Goal: Task Accomplishment & Management: Manage account settings

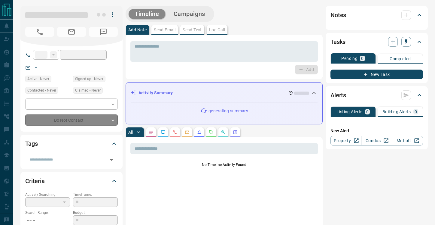
type input "**"
type input "**********"
type input "**"
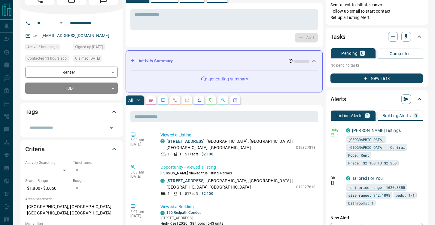
scroll to position [34, 0]
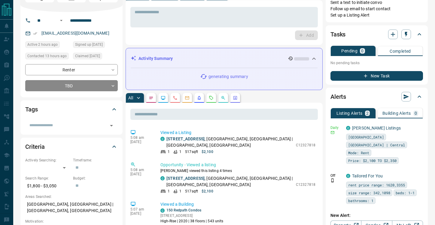
click at [221, 99] on icon "Opportunities" at bounding box center [223, 97] width 5 height 5
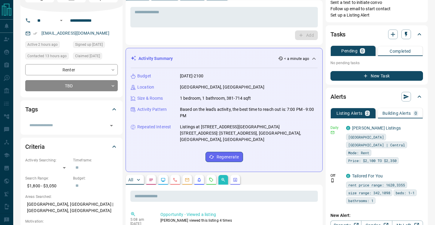
click at [315, 58] on icon at bounding box center [314, 58] width 4 height 2
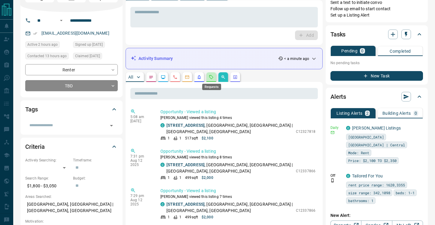
click at [213, 78] on icon "Requests" at bounding box center [211, 77] width 5 height 5
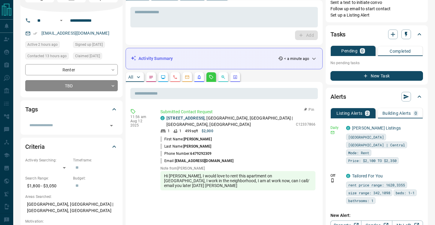
scroll to position [0, 0]
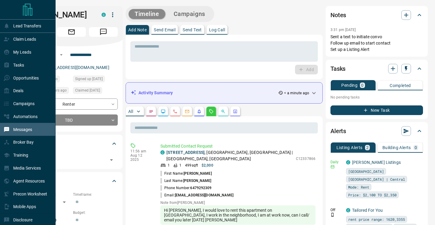
click at [30, 130] on p "Messages" at bounding box center [22, 129] width 19 height 5
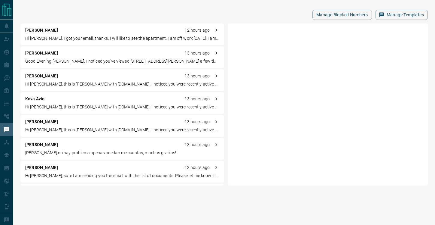
click at [146, 35] on div "[PERSON_NAME] 12 hours ago Hi [PERSON_NAME], I got your email, thanks, I will l…" at bounding box center [122, 34] width 204 height 22
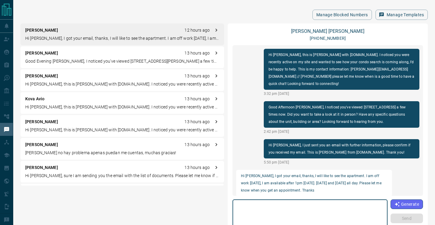
scroll to position [4, 0]
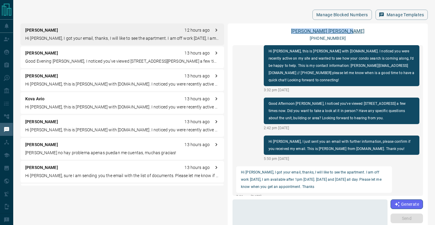
copy link "[PERSON_NAME]"
click at [308, 209] on textarea at bounding box center [310, 215] width 147 height 26
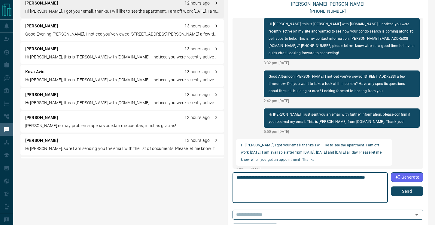
scroll to position [28, 0]
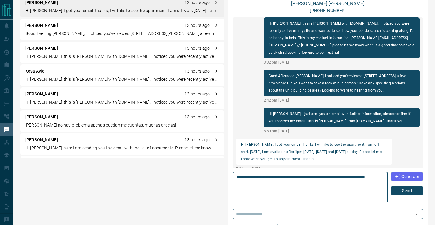
click at [267, 176] on textarea "**********" at bounding box center [310, 187] width 147 height 26
type textarea "**********"
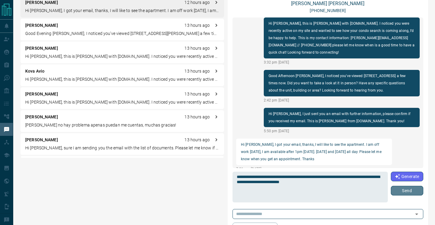
click at [405, 191] on button "Send" at bounding box center [407, 190] width 32 height 10
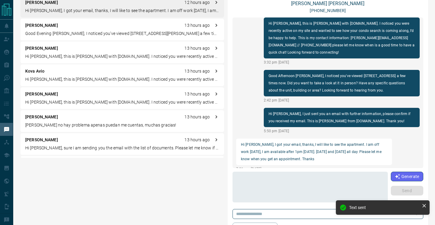
scroll to position [34, 0]
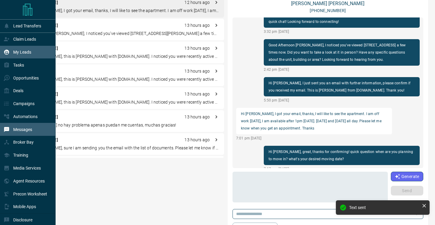
click at [21, 50] on div "My Leads" at bounding box center [18, 52] width 28 height 10
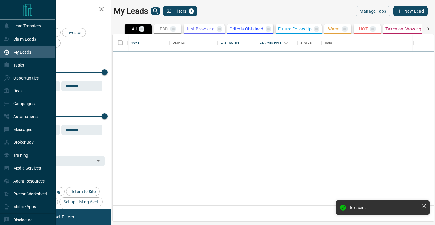
scroll to position [171, 322]
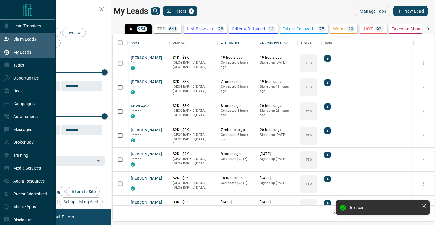
click at [23, 41] on p "Claim Leads" at bounding box center [24, 39] width 23 height 5
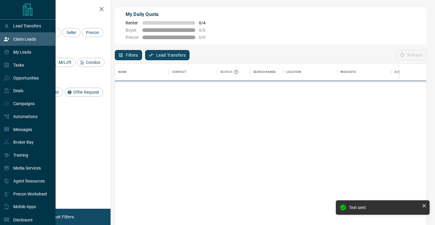
scroll to position [170, 311]
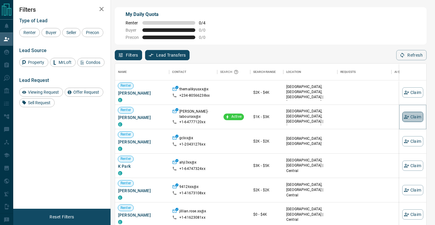
click at [407, 118] on icon "button" at bounding box center [406, 117] width 5 height 4
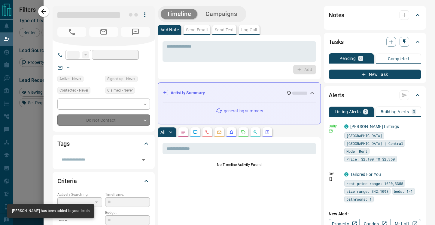
type input "**"
type input "**********"
type input "**"
type input "*"
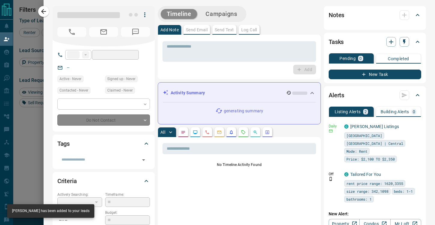
type input "**********"
type input "*******"
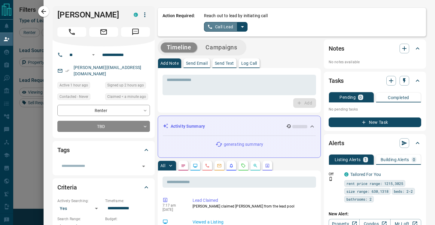
click at [223, 25] on button "Call Lead" at bounding box center [220, 27] width 33 height 10
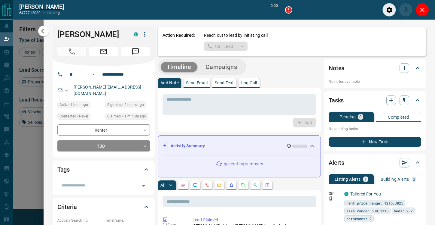
scroll to position [155, 311]
click at [421, 12] on icon "Close" at bounding box center [422, 9] width 7 height 7
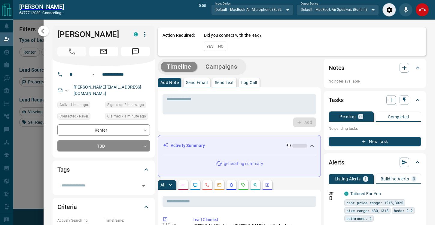
click at [422, 11] on icon "End Call" at bounding box center [422, 9] width 7 height 7
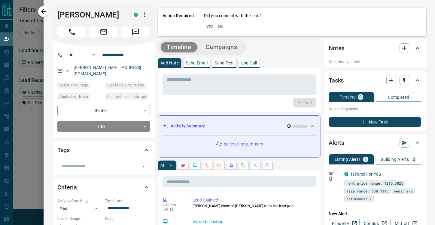
scroll to position [170, 311]
click at [222, 27] on button "No" at bounding box center [221, 26] width 11 height 9
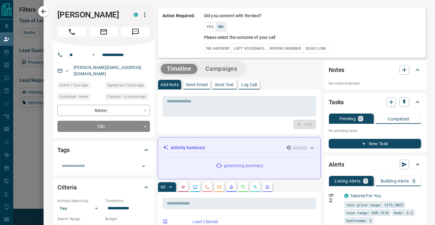
click at [217, 51] on button "No Answer" at bounding box center [218, 48] width 28 height 9
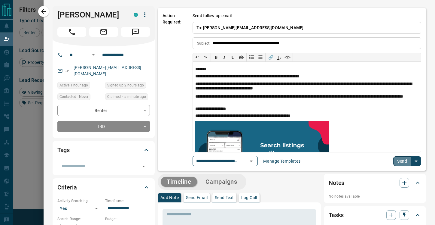
click at [400, 158] on button "Send" at bounding box center [402, 161] width 18 height 10
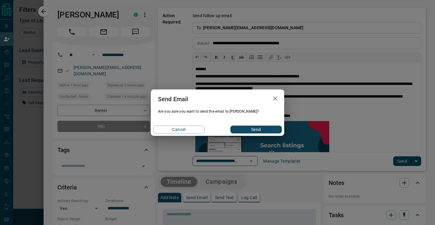
click at [264, 130] on button "Send" at bounding box center [256, 129] width 51 height 8
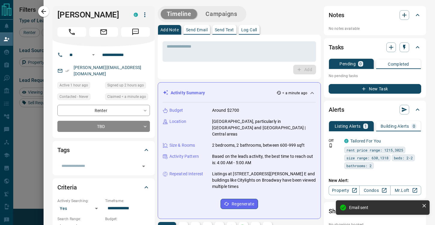
click at [312, 91] on icon at bounding box center [312, 92] width 7 height 7
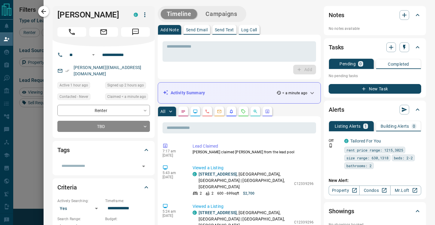
click at [43, 11] on icon "button" at bounding box center [43, 11] width 5 height 5
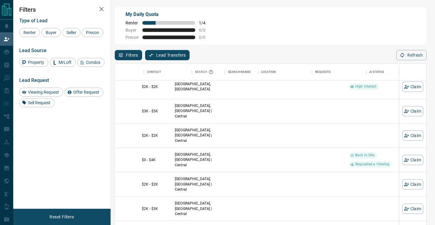
scroll to position [30, 118]
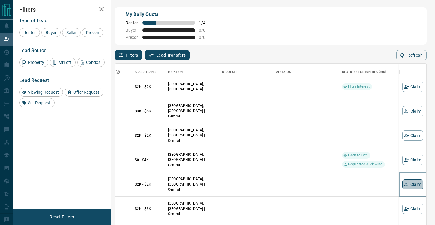
click at [411, 184] on button "Claim" at bounding box center [412, 184] width 21 height 10
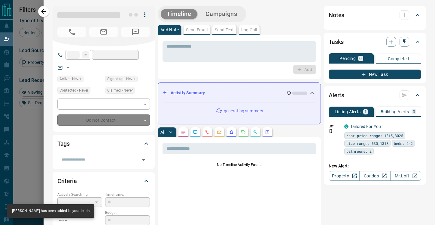
type input "**"
type input "**********"
type input "**"
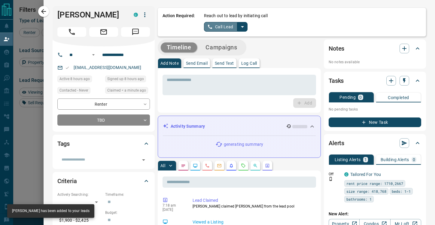
click at [223, 24] on button "Call Lead" at bounding box center [220, 27] width 33 height 10
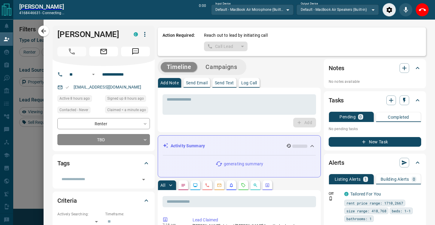
scroll to position [155, 311]
click at [423, 11] on icon "End Call" at bounding box center [422, 9] width 7 height 7
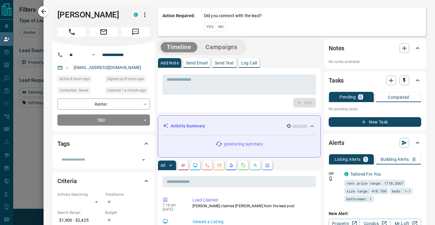
scroll to position [170, 311]
click at [220, 25] on button "No" at bounding box center [221, 26] width 11 height 9
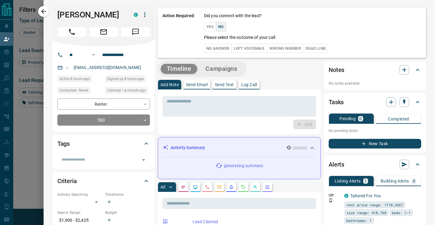
click at [221, 48] on button "No Answer" at bounding box center [218, 48] width 28 height 9
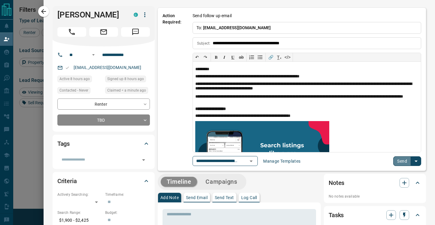
click at [401, 160] on button "Send" at bounding box center [402, 161] width 18 height 10
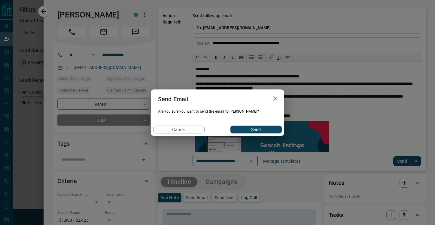
click at [265, 130] on button "Send" at bounding box center [256, 129] width 51 height 8
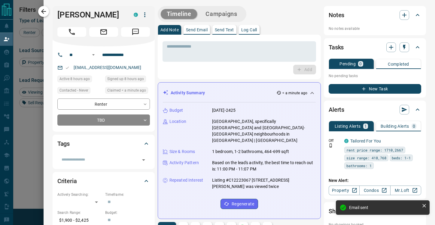
click at [45, 12] on icon "button" at bounding box center [43, 11] width 7 height 7
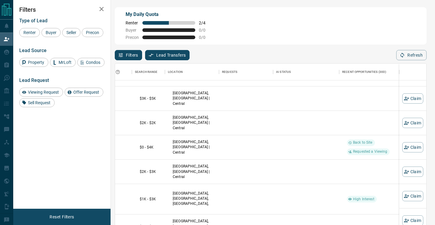
scroll to position [43, 118]
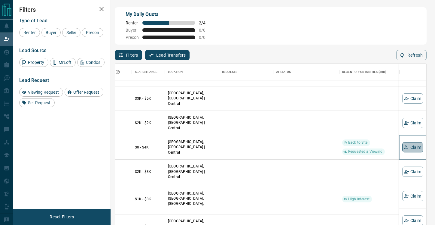
click at [405, 149] on icon "button" at bounding box center [406, 147] width 5 height 4
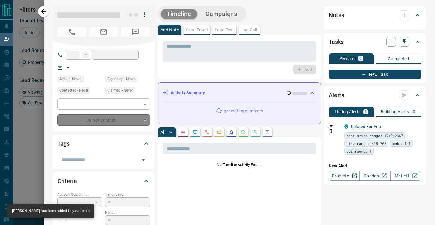
type input "**"
type input "**********"
type input "*"
type input "*********"
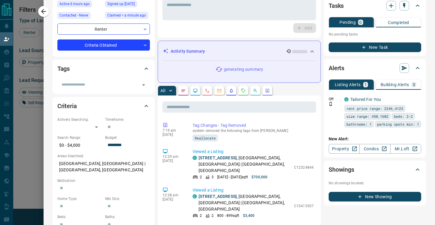
scroll to position [22, 0]
click at [245, 90] on icon "Requests" at bounding box center [243, 90] width 5 height 5
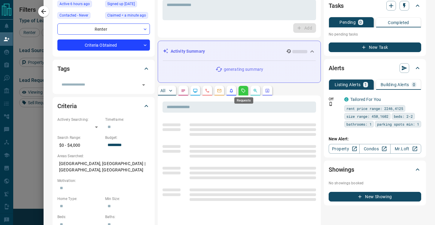
scroll to position [0, 0]
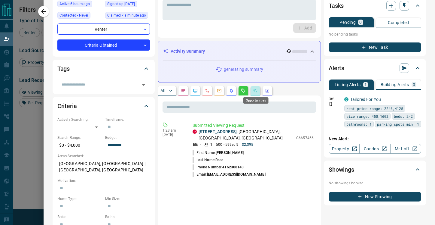
click at [255, 90] on icon "Opportunities" at bounding box center [254, 89] width 1 height 1
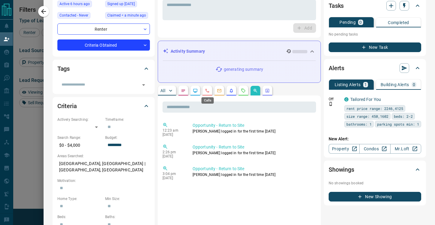
click at [209, 92] on icon "Calls" at bounding box center [207, 90] width 5 height 5
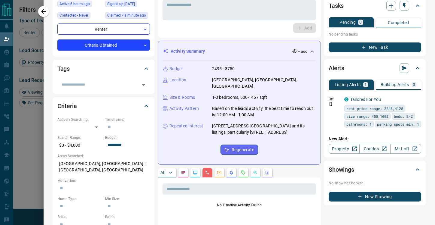
click at [165, 95] on icon at bounding box center [165, 97] width 5 height 5
click at [170, 171] on icon "button" at bounding box center [170, 172] width 3 height 2
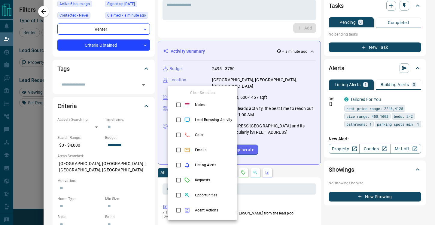
click at [325, 149] on div at bounding box center [217, 112] width 435 height 225
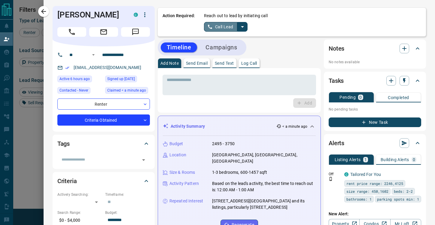
click at [219, 23] on button "Call Lead" at bounding box center [220, 27] width 33 height 10
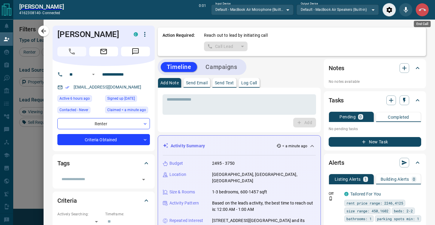
click at [421, 14] on button "End Call" at bounding box center [423, 10] width 14 height 14
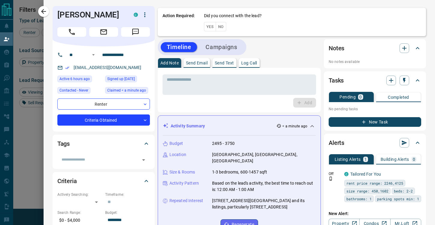
scroll to position [170, 311]
click at [224, 27] on button "No" at bounding box center [221, 26] width 11 height 9
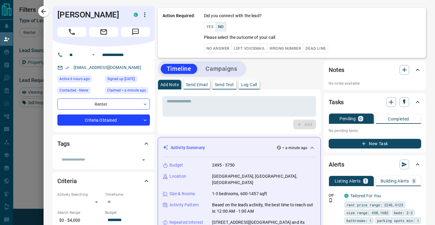
click at [219, 50] on button "No Answer" at bounding box center [218, 48] width 28 height 9
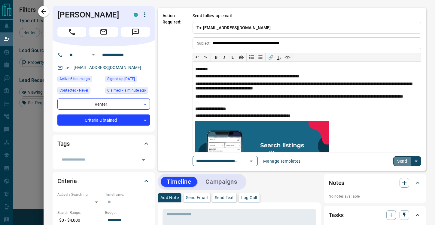
click at [403, 164] on button "Send" at bounding box center [402, 161] width 18 height 10
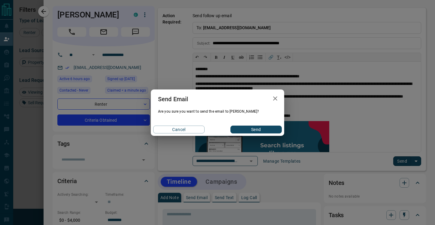
click at [255, 129] on button "Send" at bounding box center [256, 129] width 51 height 8
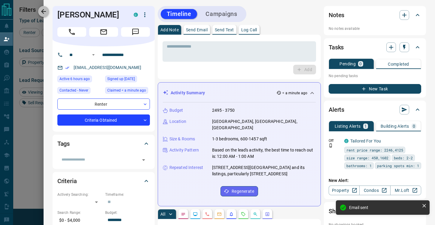
click at [42, 10] on icon "button" at bounding box center [43, 11] width 7 height 7
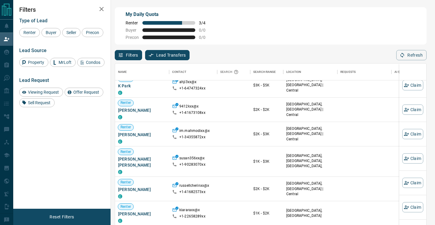
scroll to position [57, 0]
drag, startPoint x: 147, startPoint y: 182, endPoint x: 117, endPoint y: 185, distance: 29.8
click at [117, 185] on div "Renter [PERSON_NAME]" at bounding box center [142, 188] width 54 height 24
copy span "[PERSON_NAME]"
click at [410, 182] on button "Claim" at bounding box center [412, 182] width 21 height 10
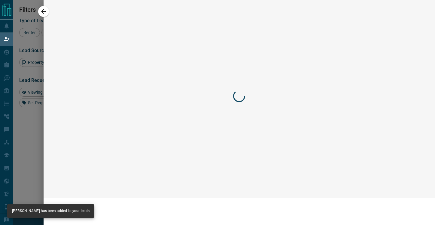
scroll to position [10, 0]
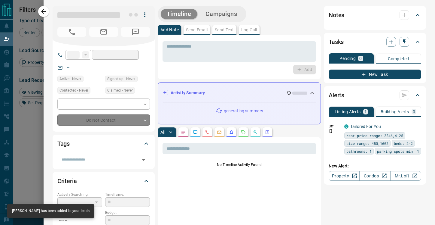
type input "**"
type input "**********"
type input "**"
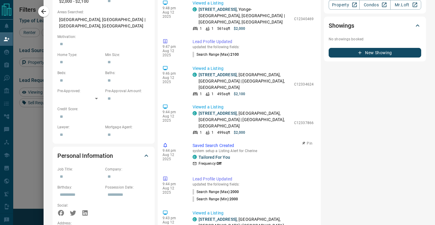
scroll to position [0, 0]
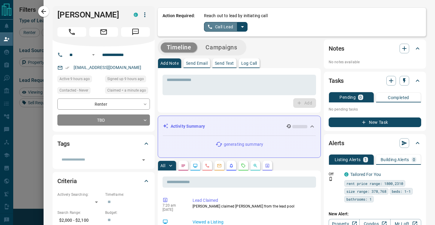
click at [222, 28] on button "Call Lead" at bounding box center [220, 27] width 33 height 10
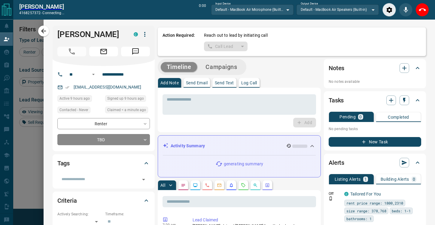
scroll to position [14, 0]
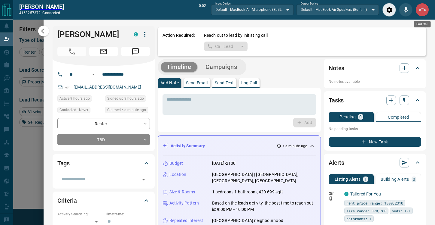
click at [425, 11] on icon "End Call" at bounding box center [422, 9] width 7 height 7
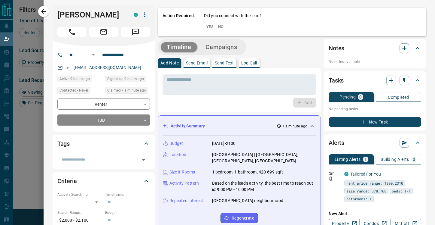
scroll to position [170, 311]
click at [223, 26] on button "No" at bounding box center [221, 26] width 11 height 9
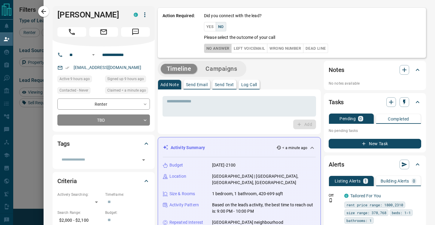
click at [223, 49] on button "No Answer" at bounding box center [218, 48] width 28 height 9
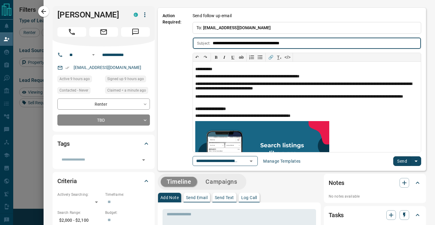
click at [402, 161] on button "Send" at bounding box center [402, 161] width 18 height 10
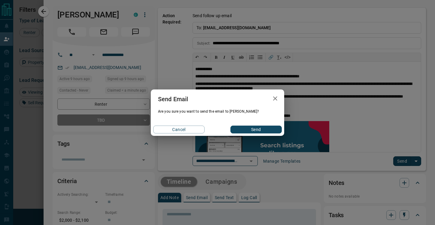
click at [258, 127] on button "Send" at bounding box center [256, 129] width 51 height 8
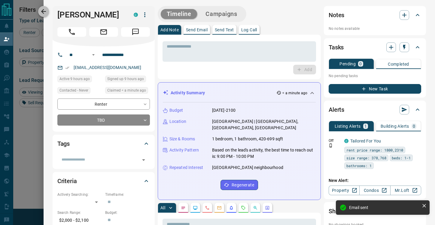
click at [43, 10] on icon "button" at bounding box center [43, 11] width 5 height 5
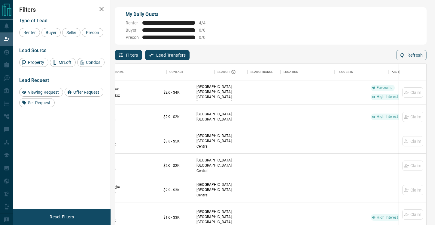
scroll to position [0, 0]
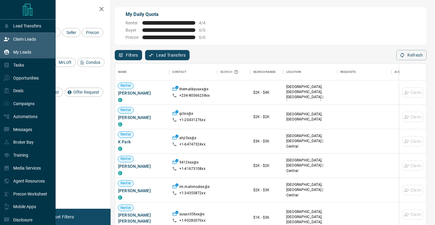
click at [19, 55] on div "My Leads" at bounding box center [18, 52] width 28 height 10
